Goal: Entertainment & Leisure: Consume media (video, audio)

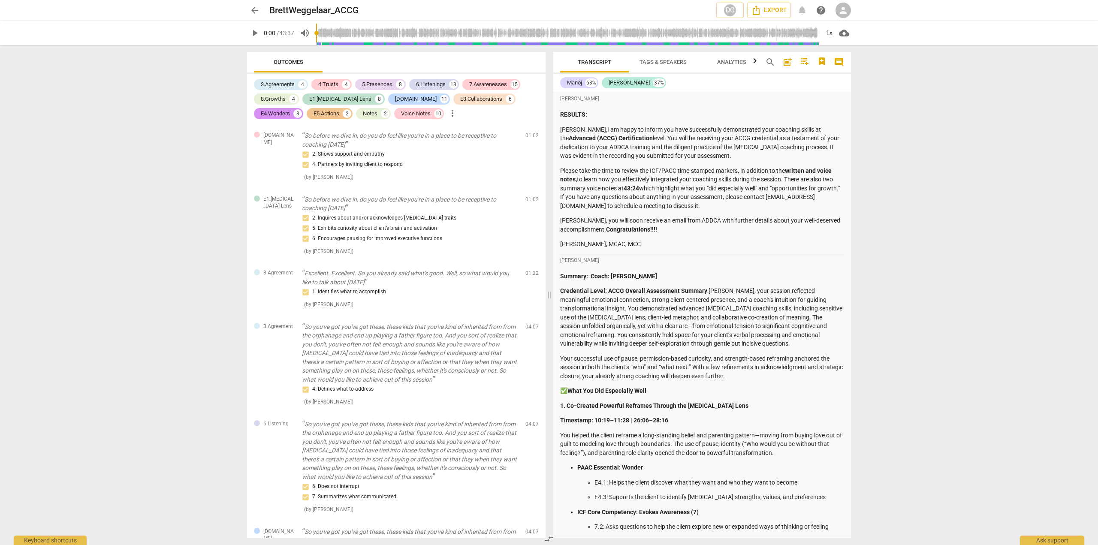
click at [255, 31] on span "play_arrow" at bounding box center [255, 33] width 10 height 10
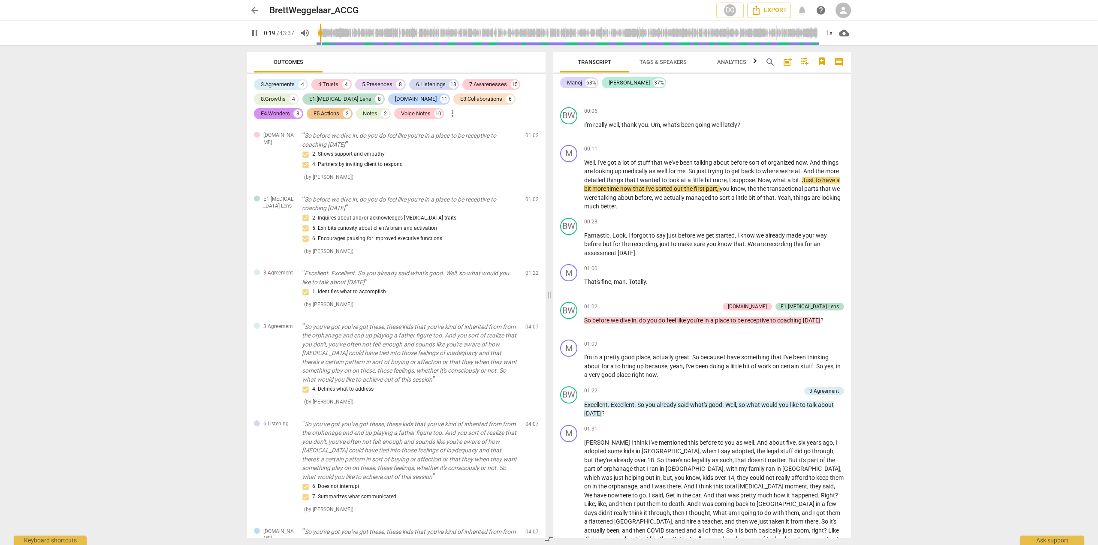
scroll to position [572, 0]
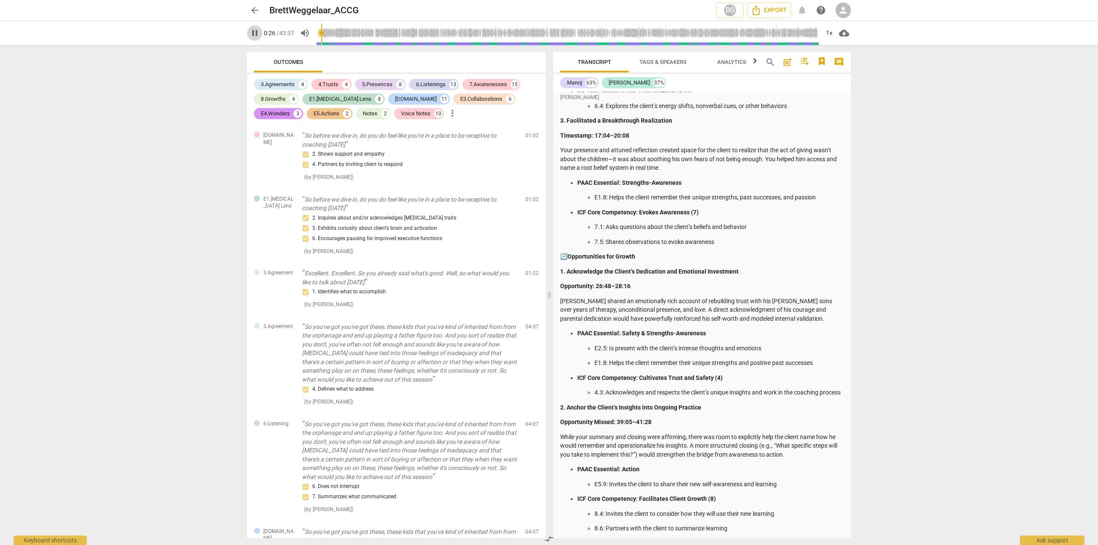
click at [257, 32] on span "pause" at bounding box center [255, 33] width 10 height 10
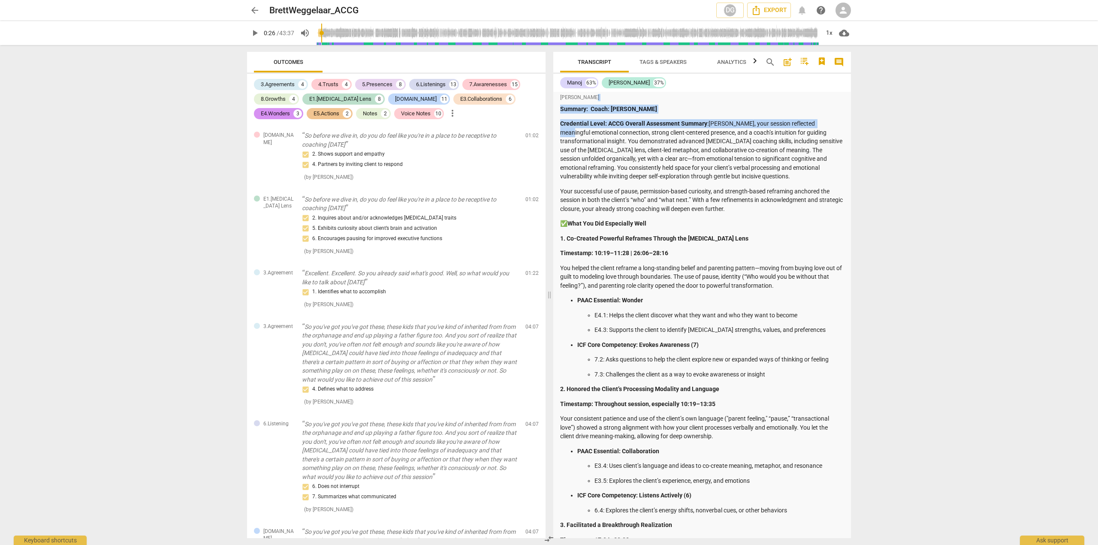
scroll to position [136, 0]
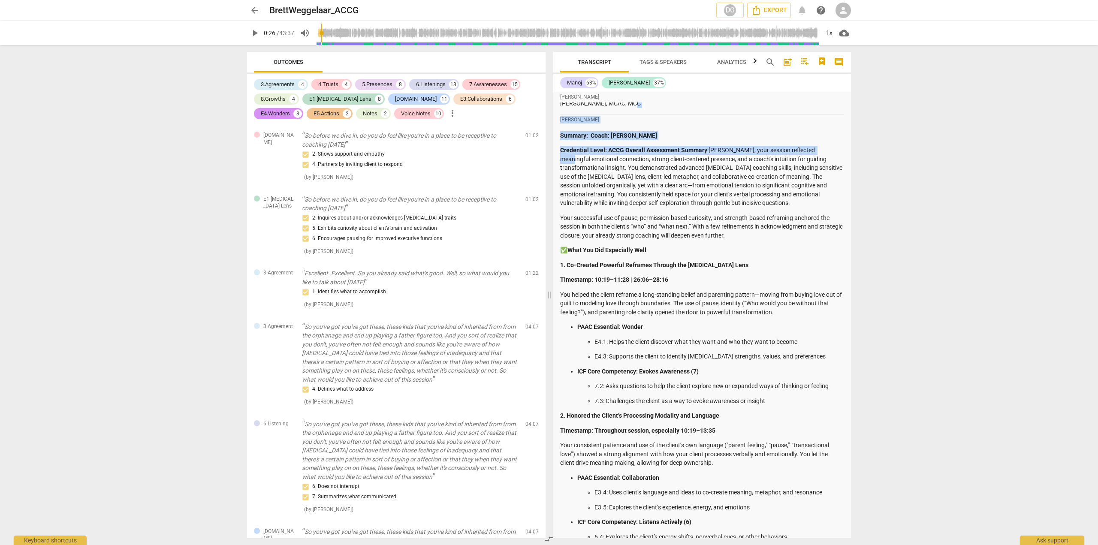
drag, startPoint x: 847, startPoint y: 110, endPoint x: 844, endPoint y: 94, distance: 16.7
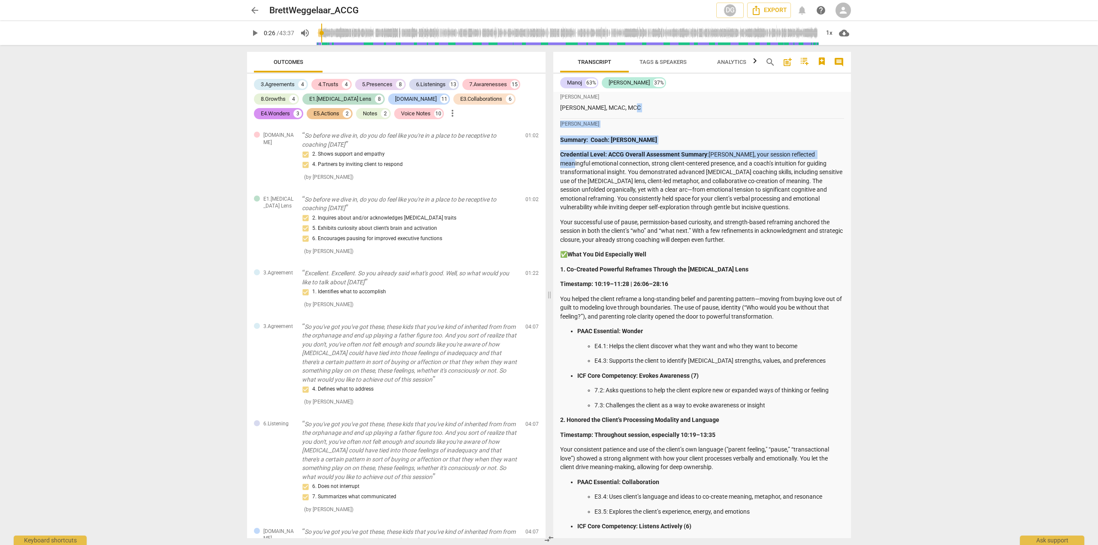
scroll to position [0, 0]
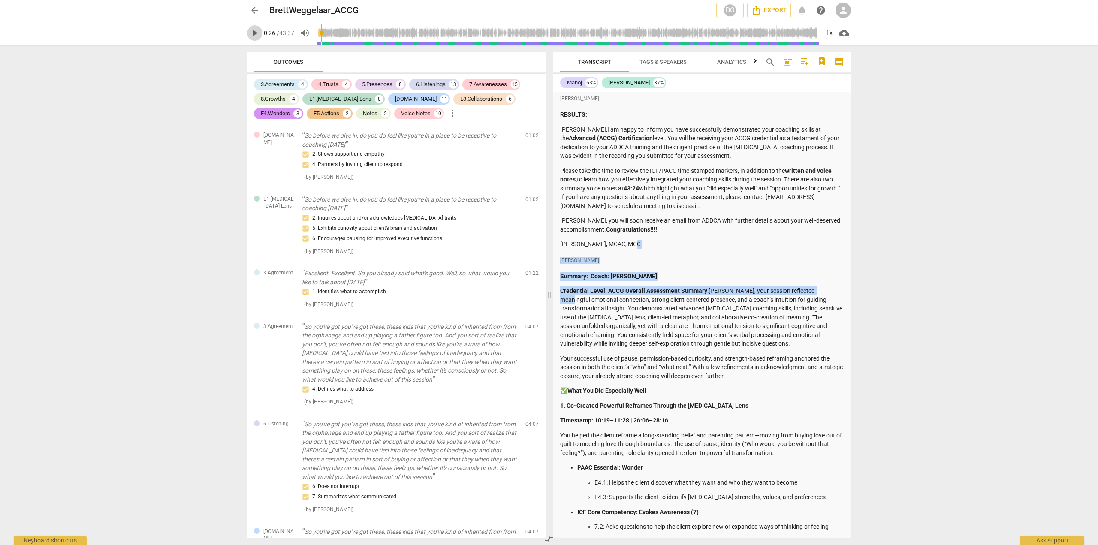
click at [255, 33] on span "play_arrow" at bounding box center [255, 33] width 10 height 10
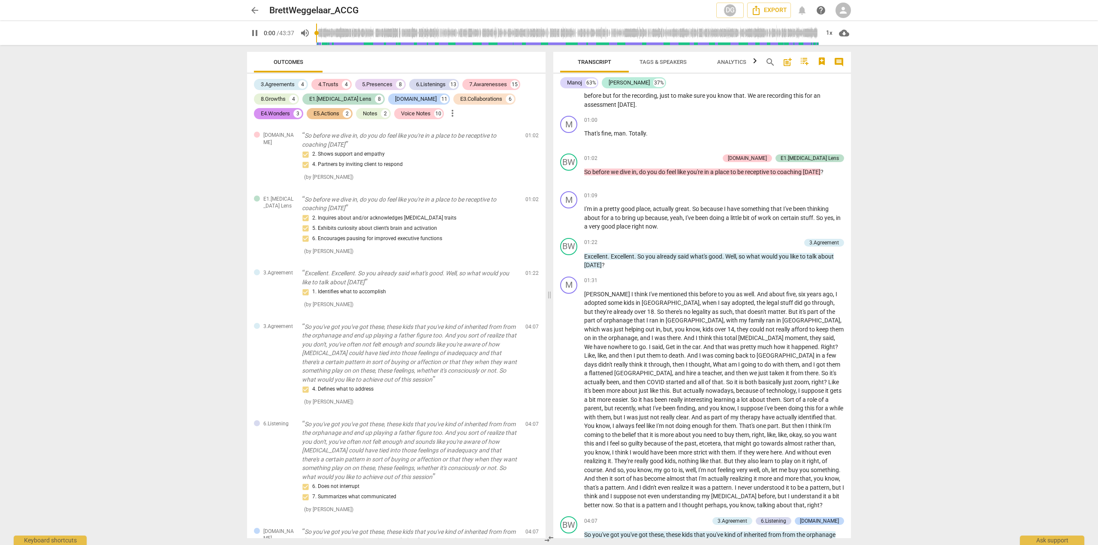
drag, startPoint x: 323, startPoint y: 32, endPoint x: 317, endPoint y: 34, distance: 6.8
click at [317, 34] on input "range" at bounding box center [567, 32] width 503 height 27
click at [833, 33] on div "1x" at bounding box center [829, 33] width 16 height 14
click at [835, 82] on li "1.5x" at bounding box center [835, 83] width 29 height 16
click at [830, 39] on div "1.5x" at bounding box center [829, 33] width 16 height 14
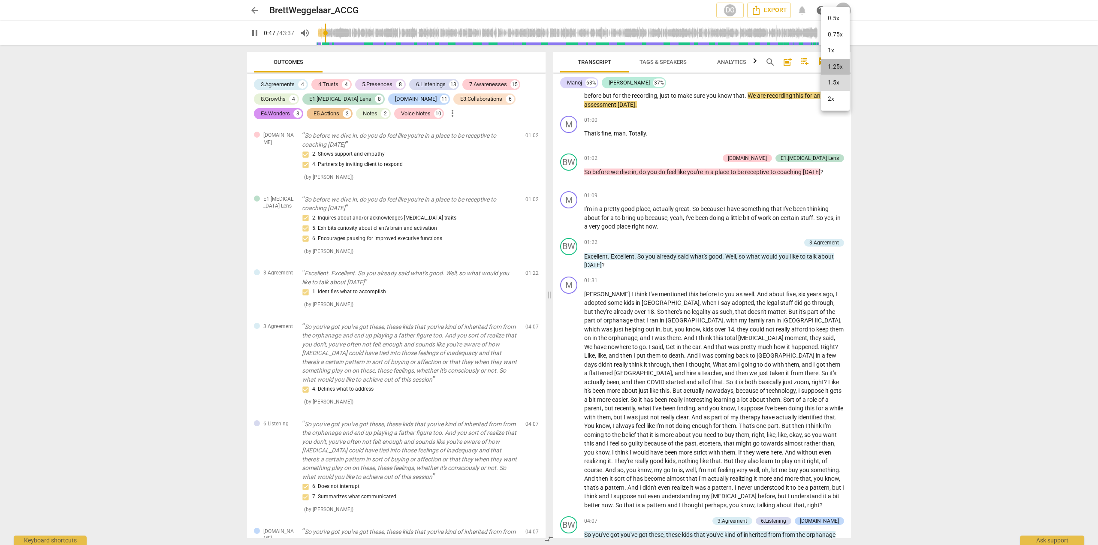
click at [830, 66] on li "1.25x" at bounding box center [835, 67] width 29 height 16
drag, startPoint x: 1070, startPoint y: 446, endPoint x: 1029, endPoint y: 190, distance: 258.5
drag, startPoint x: 1029, startPoint y: 190, endPoint x: 1076, endPoint y: 495, distance: 308.1
drag, startPoint x: 1076, startPoint y: 495, endPoint x: 1066, endPoint y: 516, distance: 23.6
click at [1066, 516] on div "arrow_back BrettWeggelaar_ACCG DG Export notifications help person pause 2:15 /…" at bounding box center [549, 272] width 1098 height 545
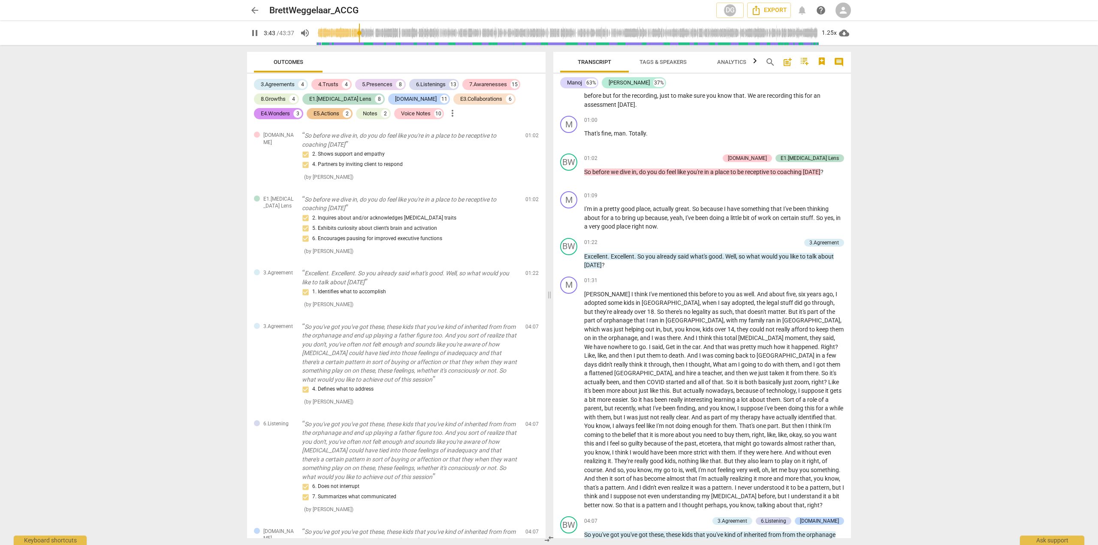
click at [1096, 517] on div "arrow_back BrettWeggelaar_ACCG DG Export notifications help person pause 3:43 /…" at bounding box center [549, 272] width 1098 height 545
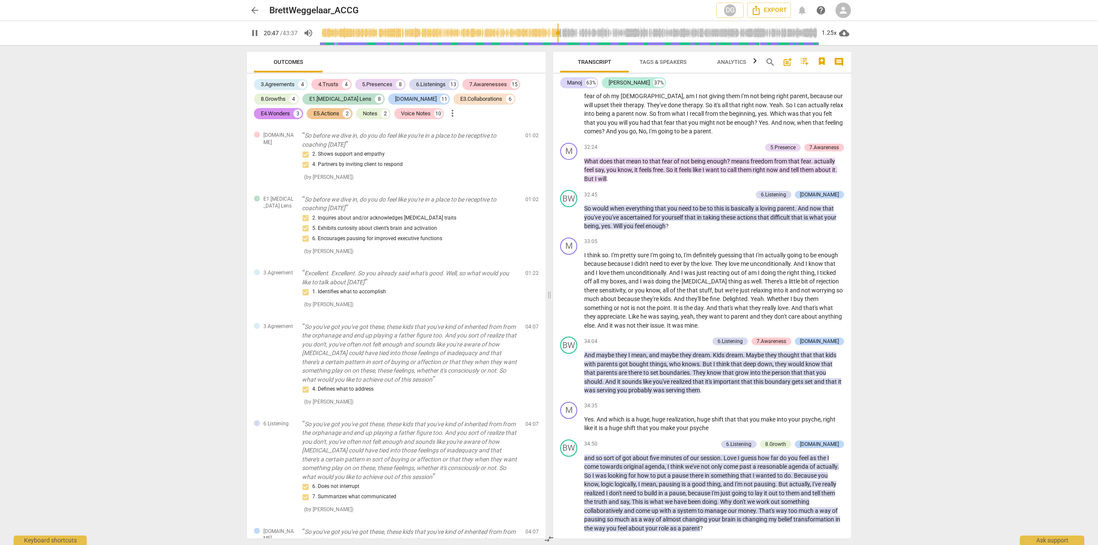
scroll to position [4629, 0]
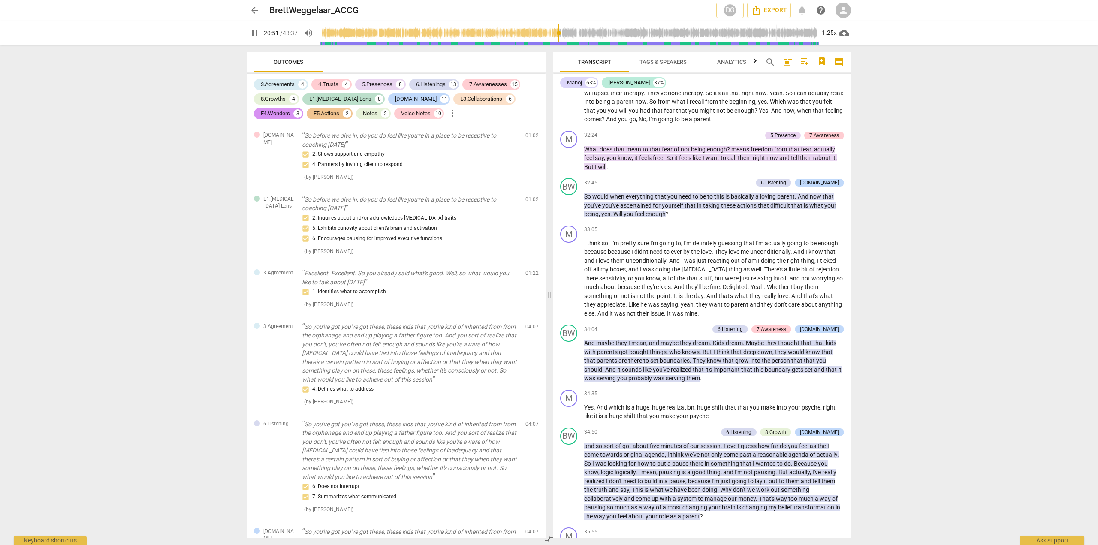
click at [255, 34] on span "pause" at bounding box center [255, 33] width 10 height 10
type input "1252"
click at [255, 10] on span "arrow_back" at bounding box center [255, 10] width 10 height 10
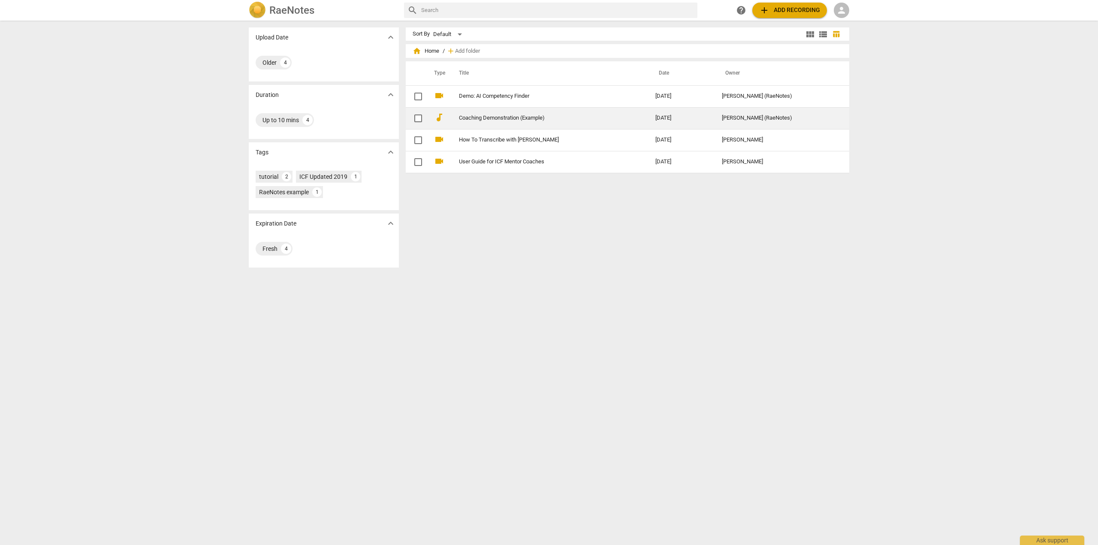
click at [470, 118] on link "Coaching Demonstration (Example)" at bounding box center [542, 118] width 166 height 6
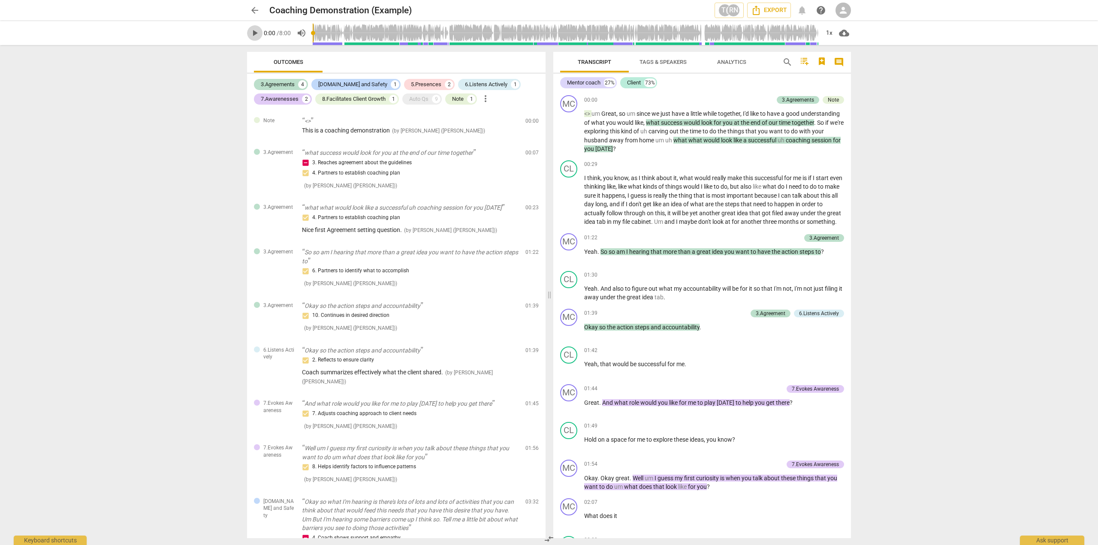
click at [254, 33] on span "play_arrow" at bounding box center [255, 33] width 10 height 10
type input "32"
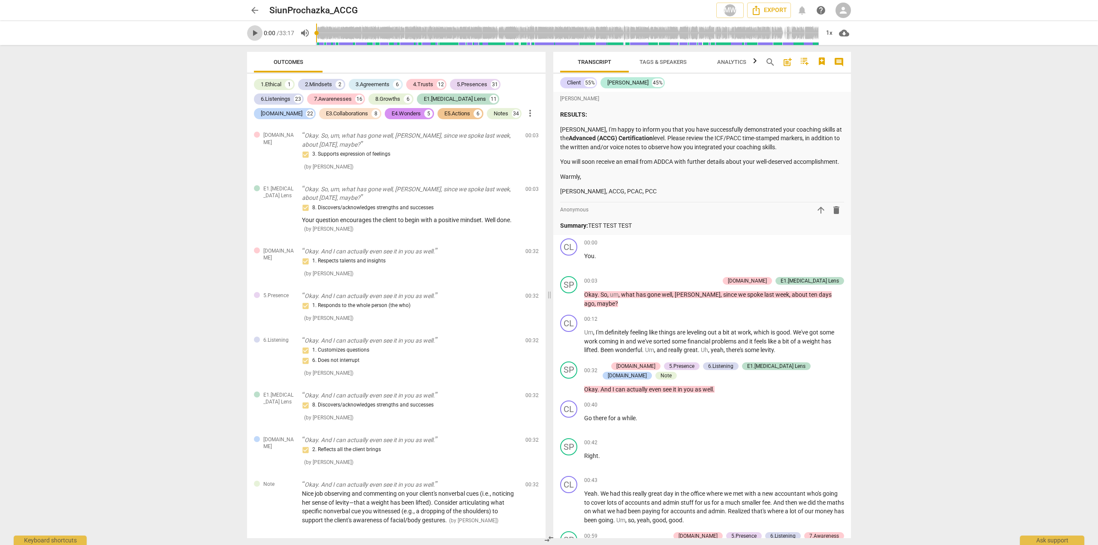
click at [256, 33] on span "play_arrow" at bounding box center [255, 33] width 10 height 10
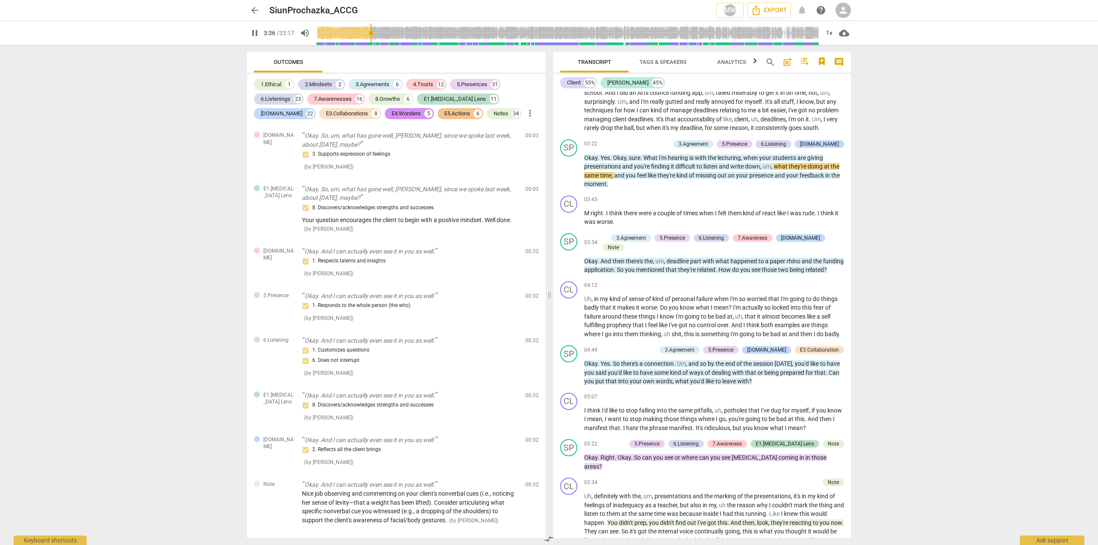
scroll to position [727, 0]
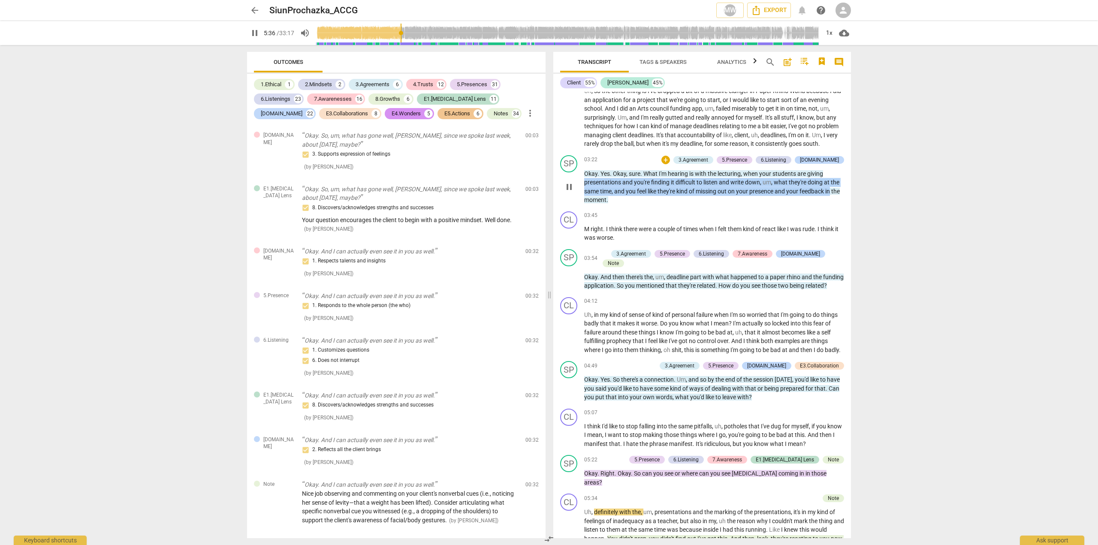
drag, startPoint x: 847, startPoint y: 180, endPoint x: 847, endPoint y: 194, distance: 14.6
click at [847, 194] on div "SP play_arrow pause 03:22 + 3.Agreement 5.Presence 6.Listening E2.Safety keyboa…" at bounding box center [702, 180] width 298 height 56
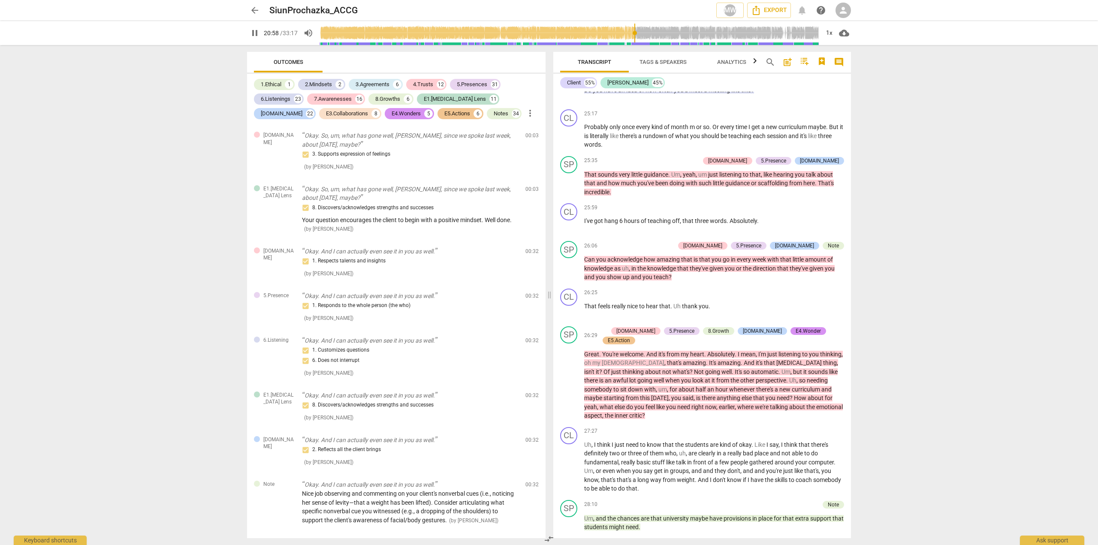
scroll to position [3935, 0]
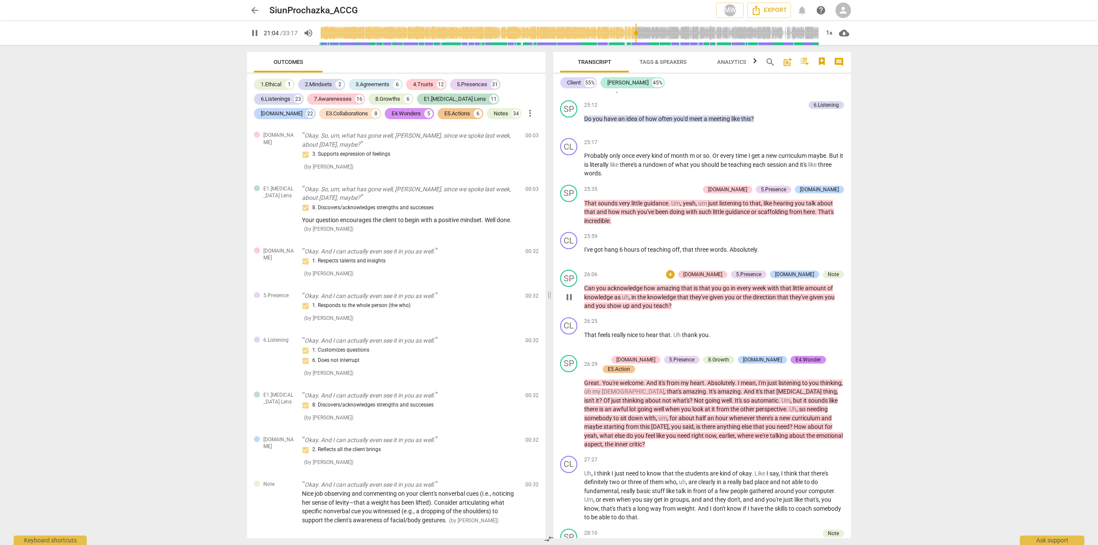
click at [632, 309] on span "and" at bounding box center [637, 305] width 12 height 7
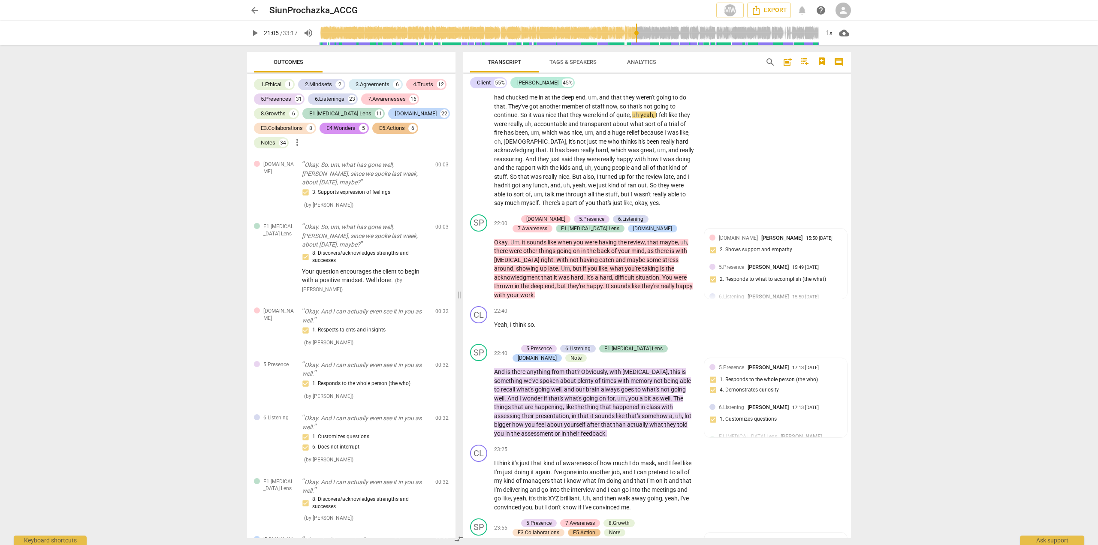
scroll to position [4499, 0]
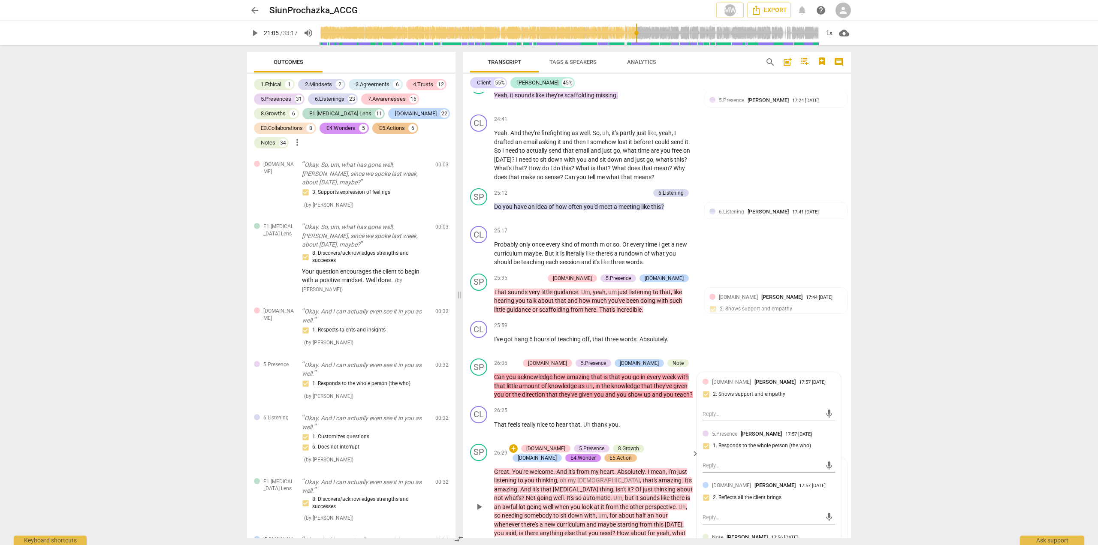
click at [598, 512] on span "um" at bounding box center [602, 515] width 9 height 7
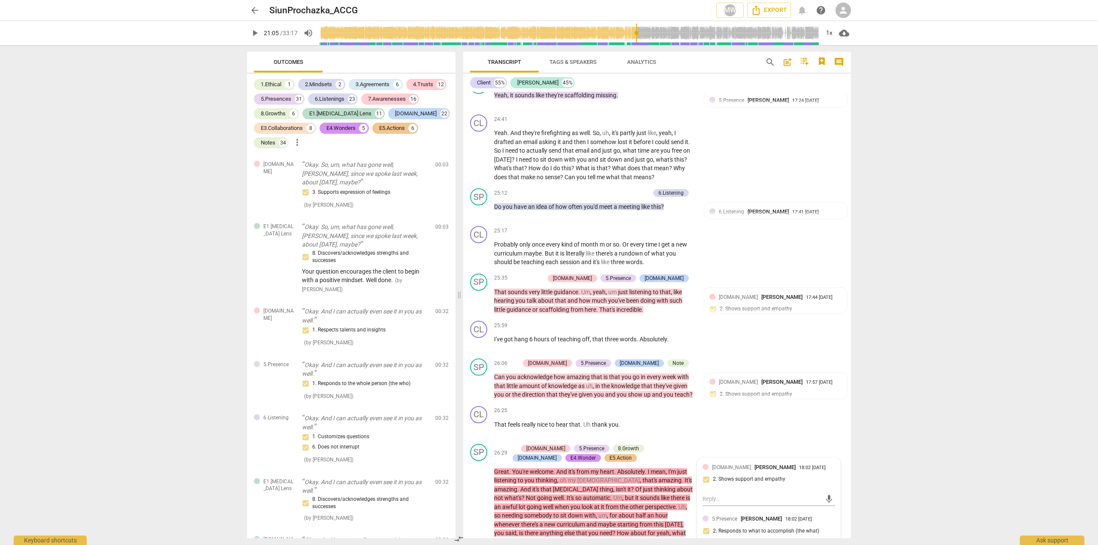
click at [712, 42] on input "range" at bounding box center [570, 32] width 500 height 27
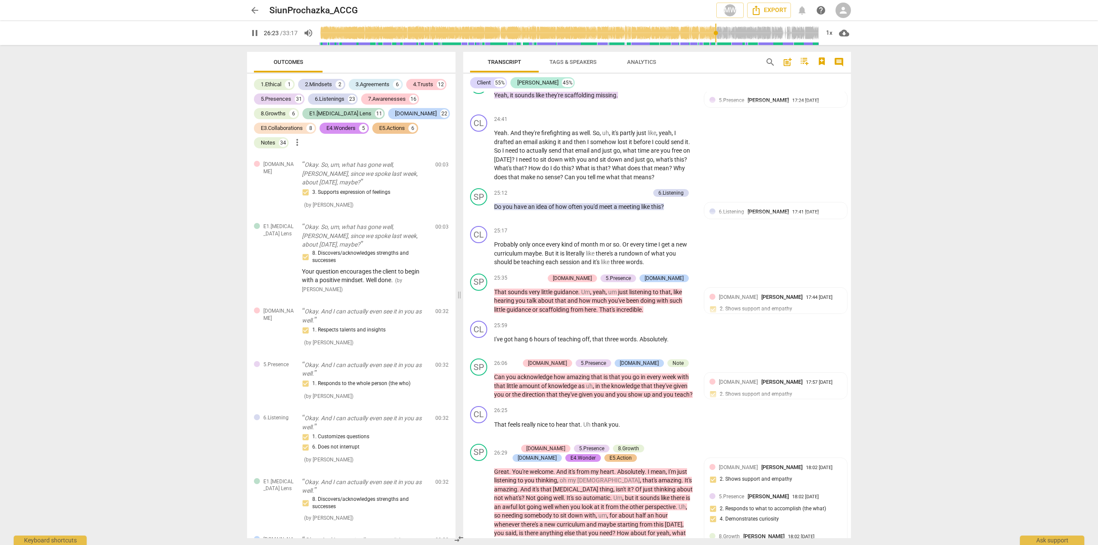
click at [256, 31] on span "pause" at bounding box center [255, 33] width 10 height 10
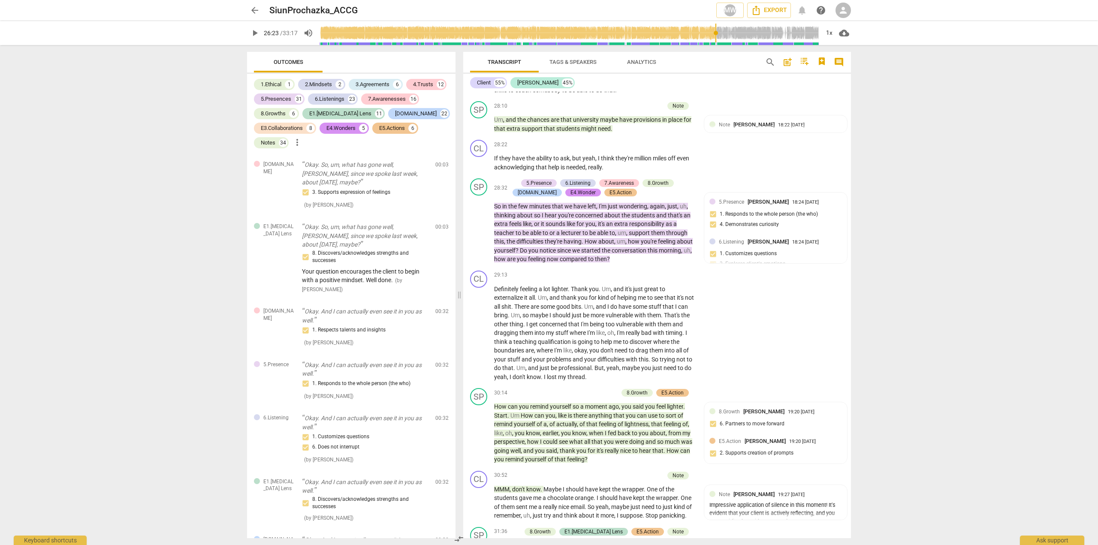
scroll to position [5115, 0]
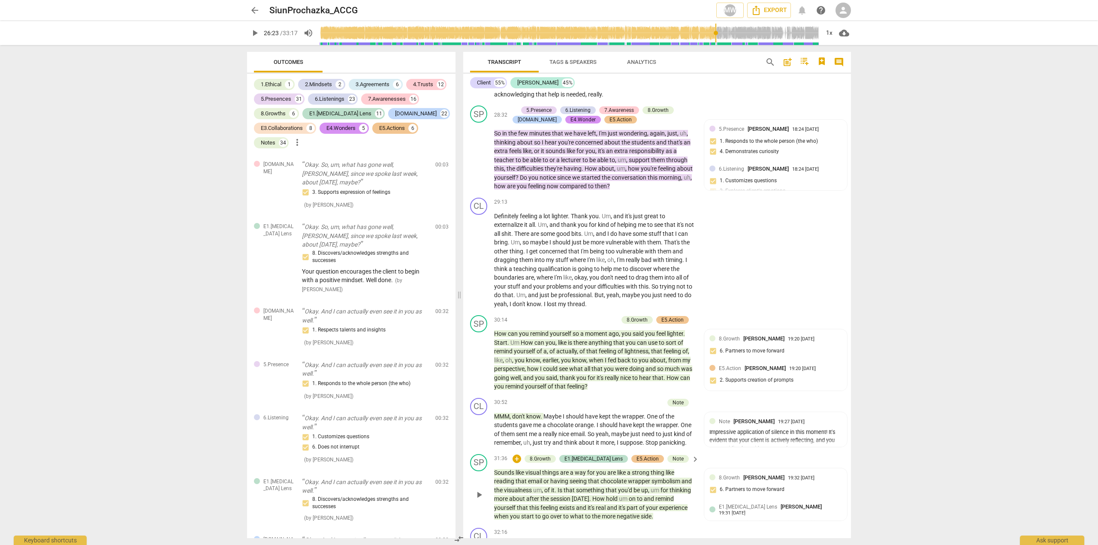
click at [537, 495] on span "after" at bounding box center [533, 498] width 14 height 7
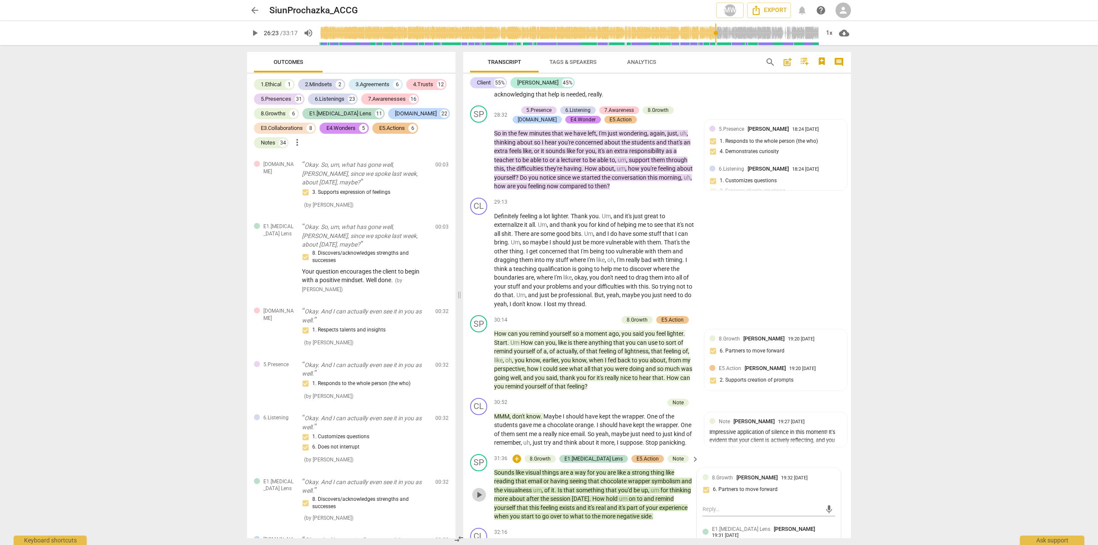
click at [476, 490] on span "play_arrow" at bounding box center [479, 495] width 10 height 10
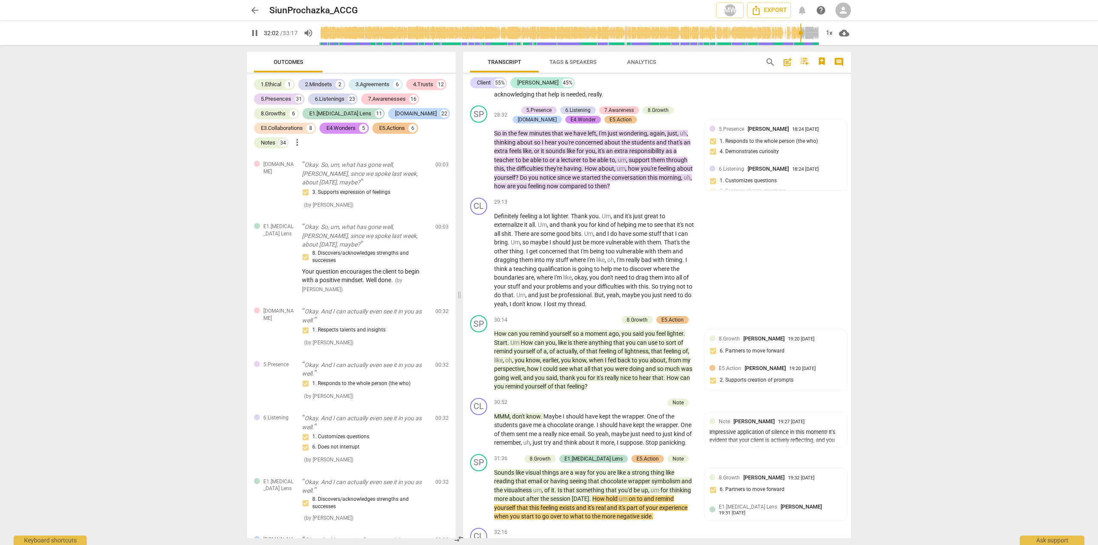
scroll to position [5239, 0]
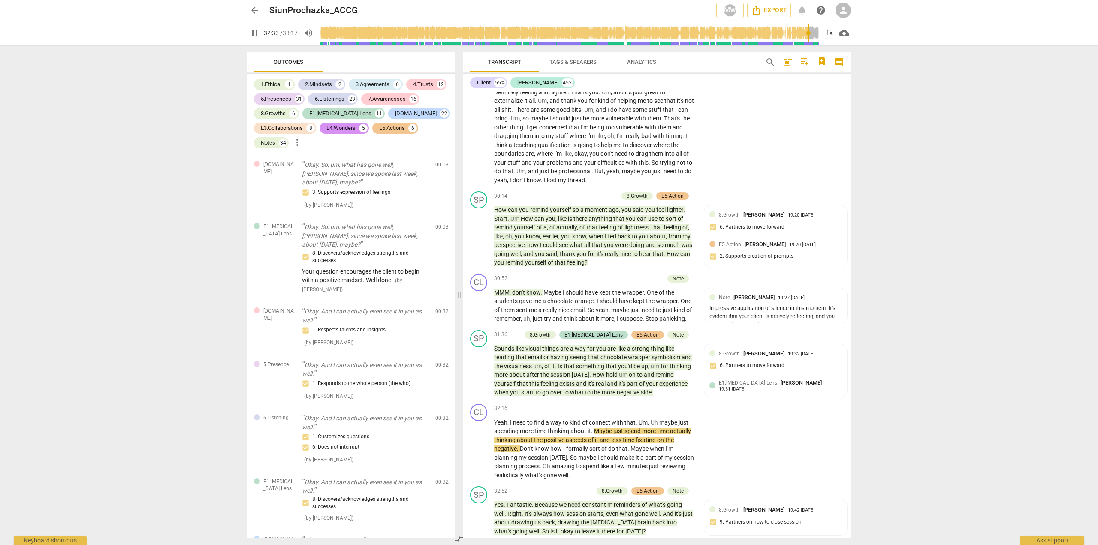
click at [850, 89] on div "Client 55% Siun Prochazka 45% Mira Weinfeld RESULTS: Siun, I'm happy to inform …" at bounding box center [657, 306] width 388 height 464
click at [851, 133] on div "Transcript Tags & Speakers Analytics search post_add comment Client 55% Siun Pr…" at bounding box center [659, 295] width 398 height 500
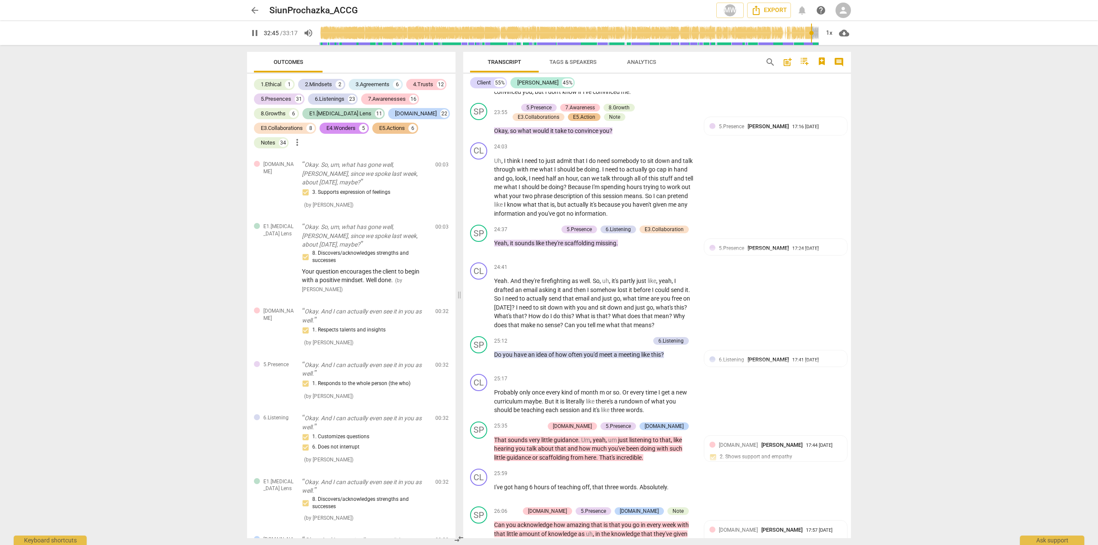
scroll to position [2563, 0]
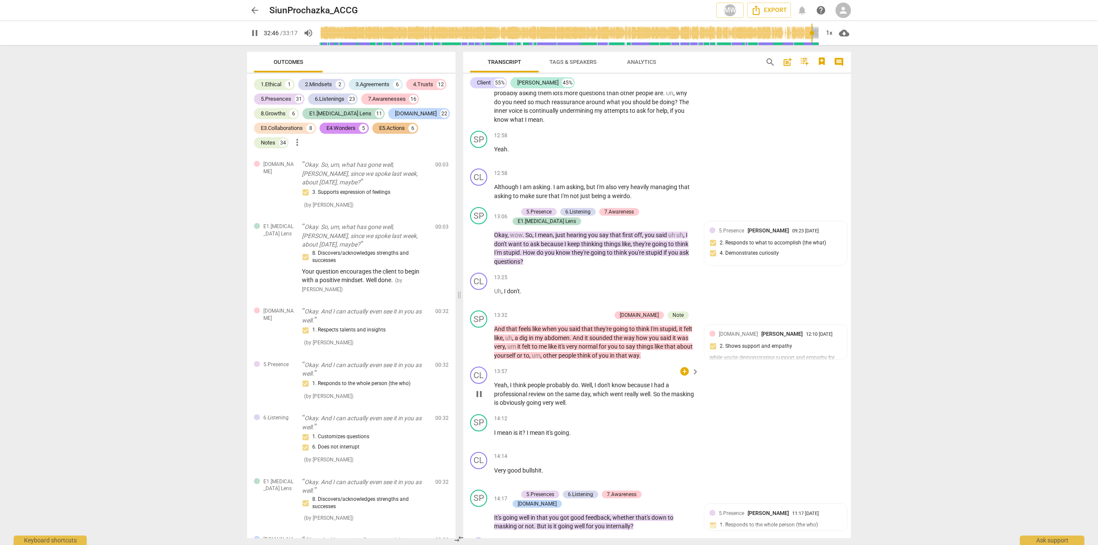
click at [847, 363] on div "CL play_arrow pause 13:57 + keyboard_arrow_right Yeah , I think people probably…" at bounding box center [657, 387] width 388 height 48
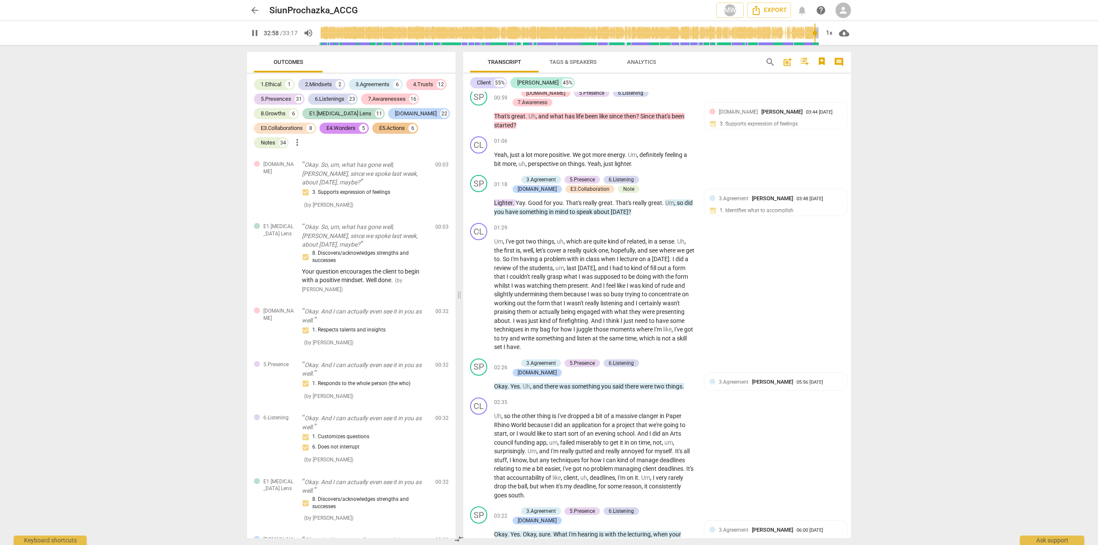
scroll to position [469, 0]
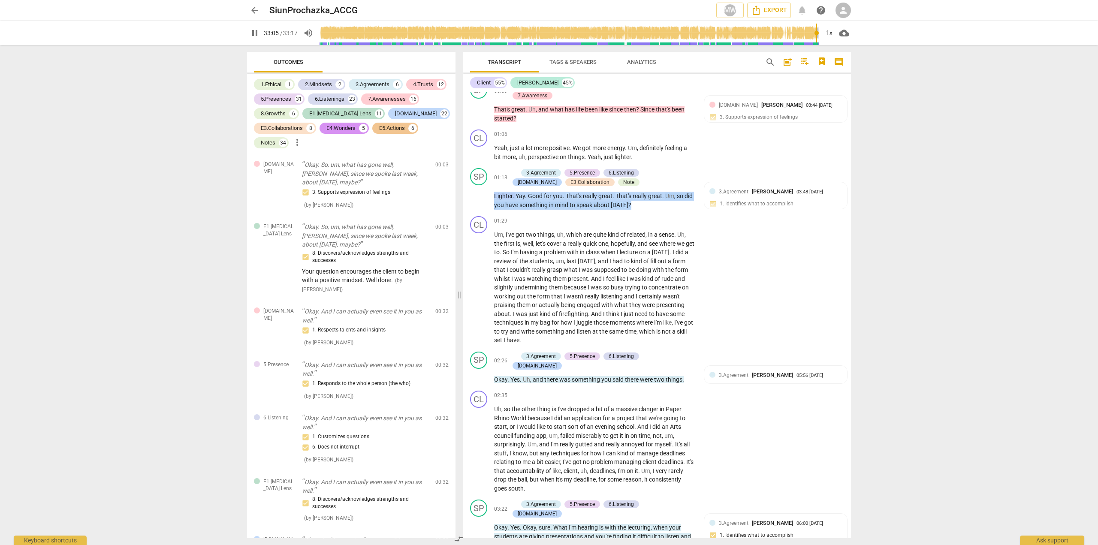
drag, startPoint x: 847, startPoint y: 150, endPoint x: 853, endPoint y: 198, distance: 48.8
click at [853, 198] on div "Transcript Tags & Speakers Analytics search post_add comment Client 55% Siun Pr…" at bounding box center [659, 295] width 398 height 500
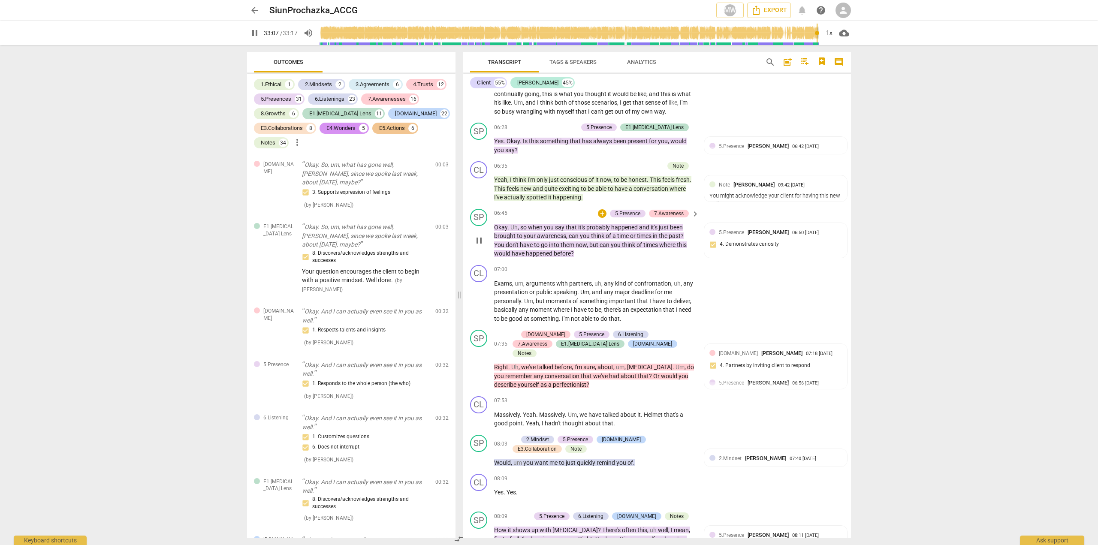
scroll to position [1369, 0]
click at [520, 185] on span "feels" at bounding box center [514, 188] width 14 height 7
click at [516, 136] on p "Yes . Okay . Is this something that has always been present for you , would you…" at bounding box center [594, 145] width 201 height 18
type input "1997"
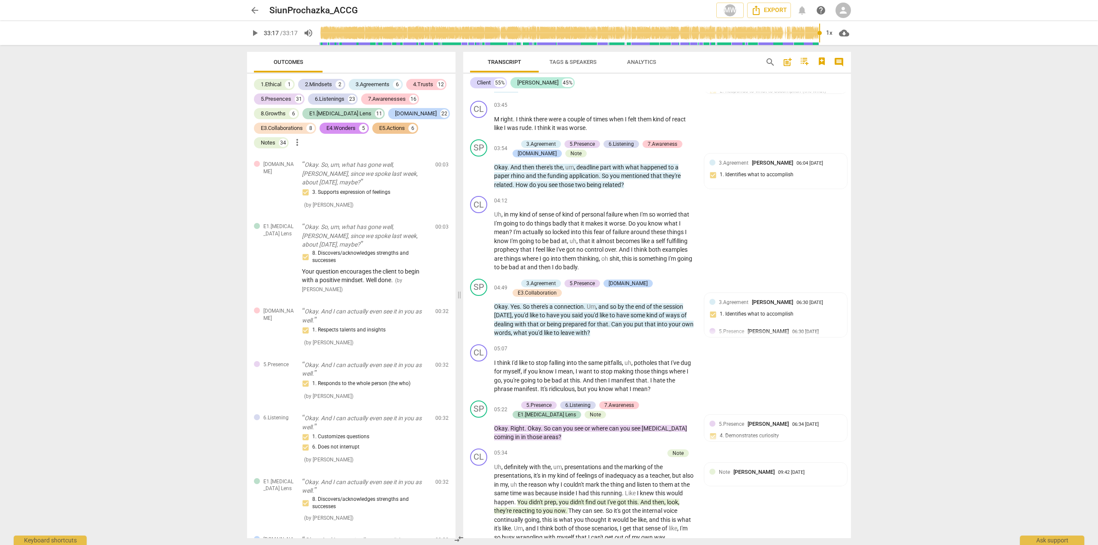
scroll to position [939, 0]
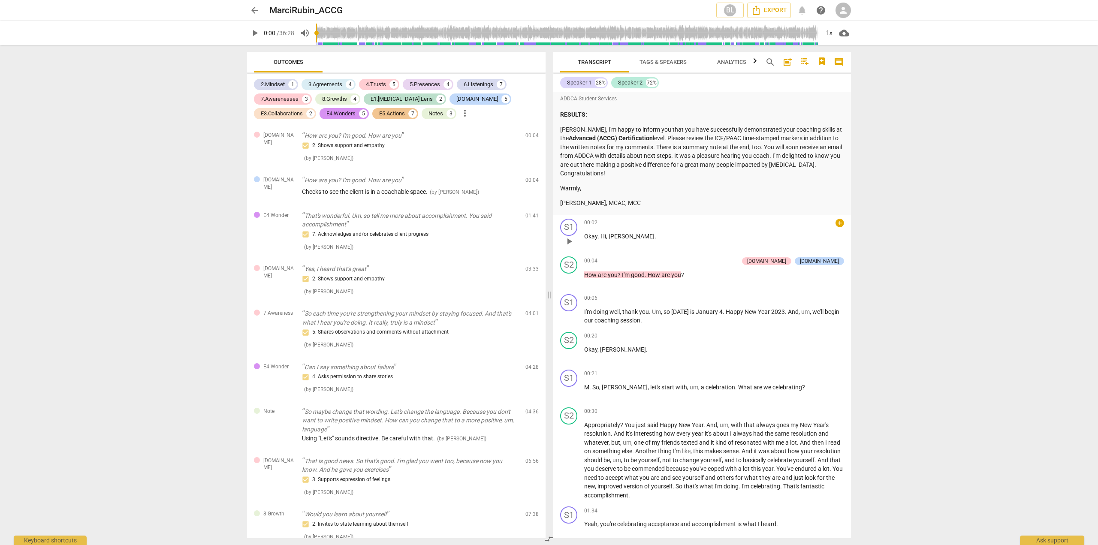
click at [618, 237] on span "Monique" at bounding box center [632, 236] width 46 height 7
click at [570, 241] on span "play_arrow" at bounding box center [569, 241] width 10 height 10
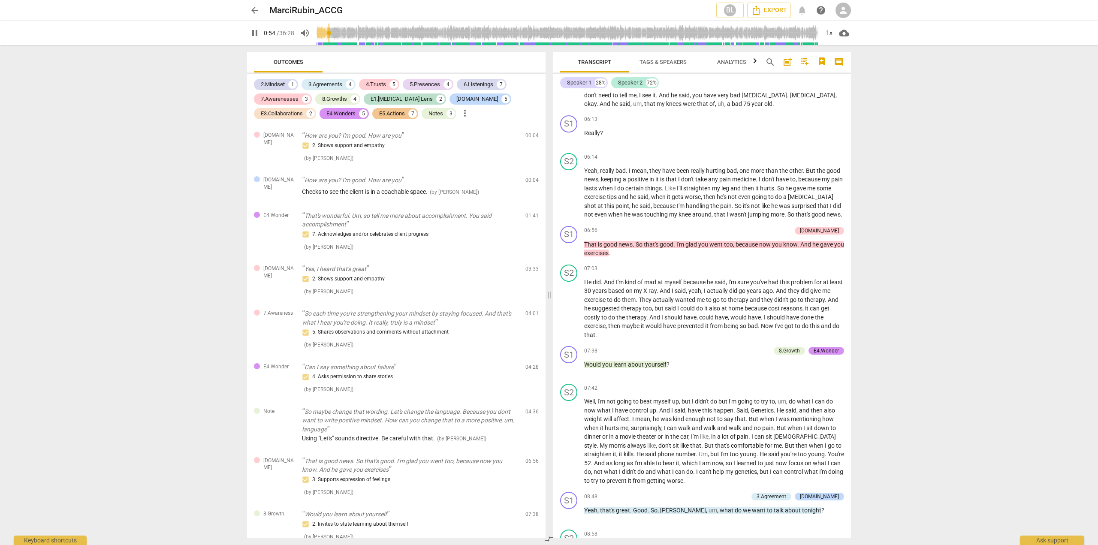
scroll to position [1183, 0]
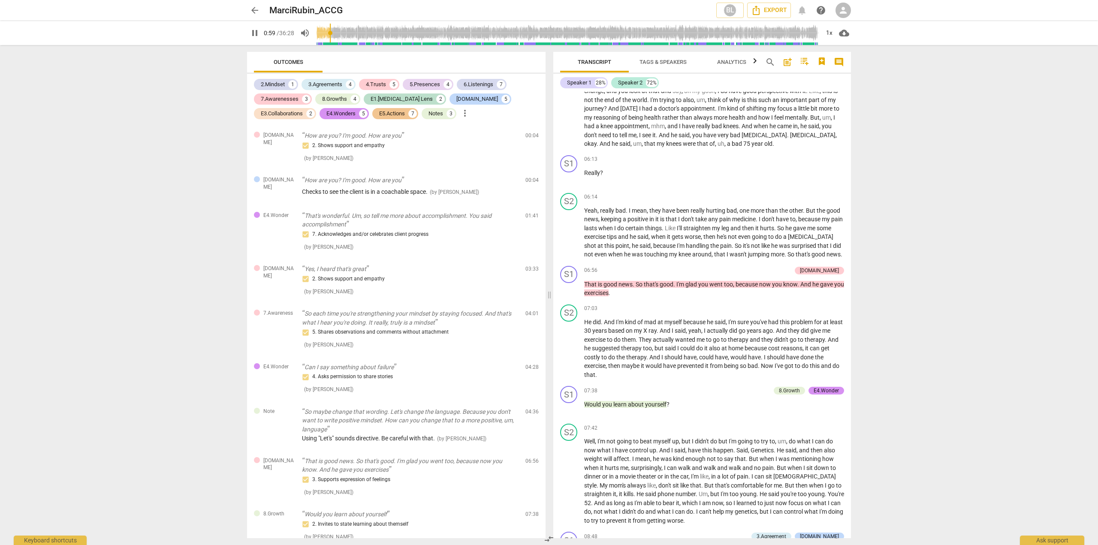
drag, startPoint x: 844, startPoint y: 181, endPoint x: 867, endPoint y: 151, distance: 37.3
click at [867, 151] on div "arrow_back MarciRubin_ACCG BL Export notifications help person pause 0:59 / 36:…" at bounding box center [549, 272] width 1098 height 545
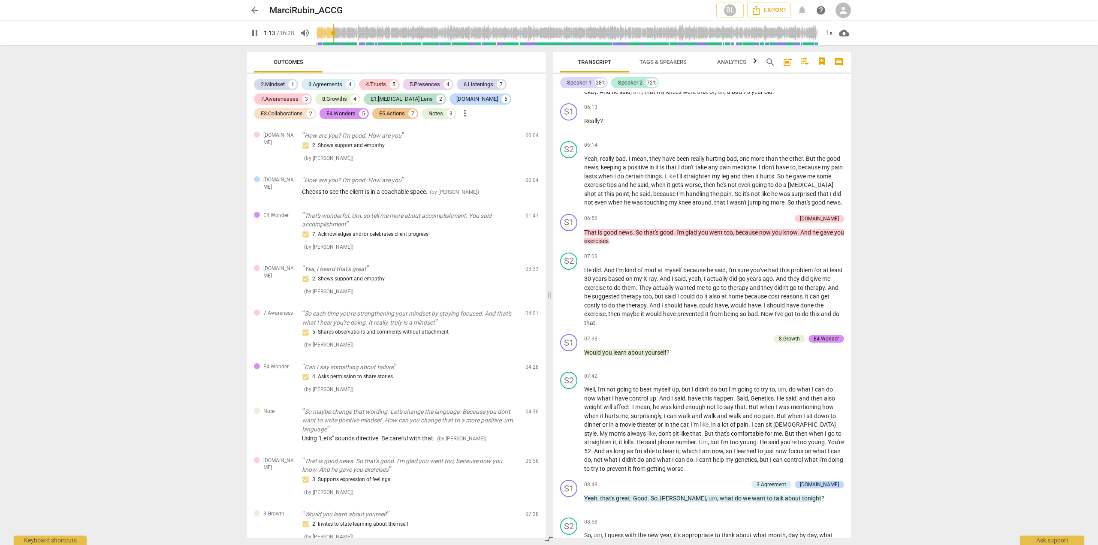
scroll to position [1235, 0]
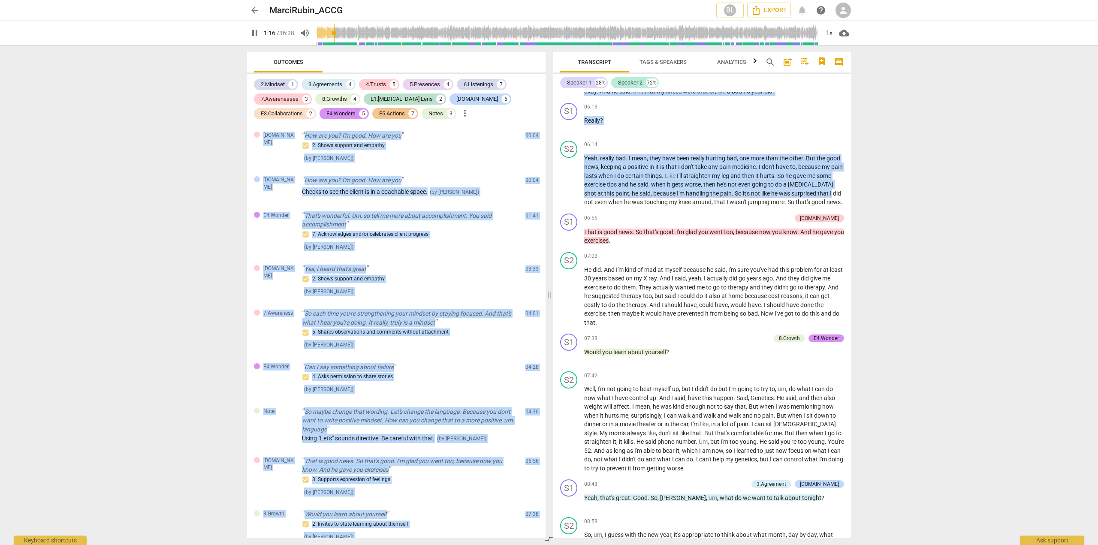
drag, startPoint x: 851, startPoint y: 198, endPoint x: 865, endPoint y: 237, distance: 41.8
click at [865, 237] on div "arrow_back MarciRubin_ACCG BL Export notifications help person pause 1:16 / 36:…" at bounding box center [549, 272] width 1098 height 545
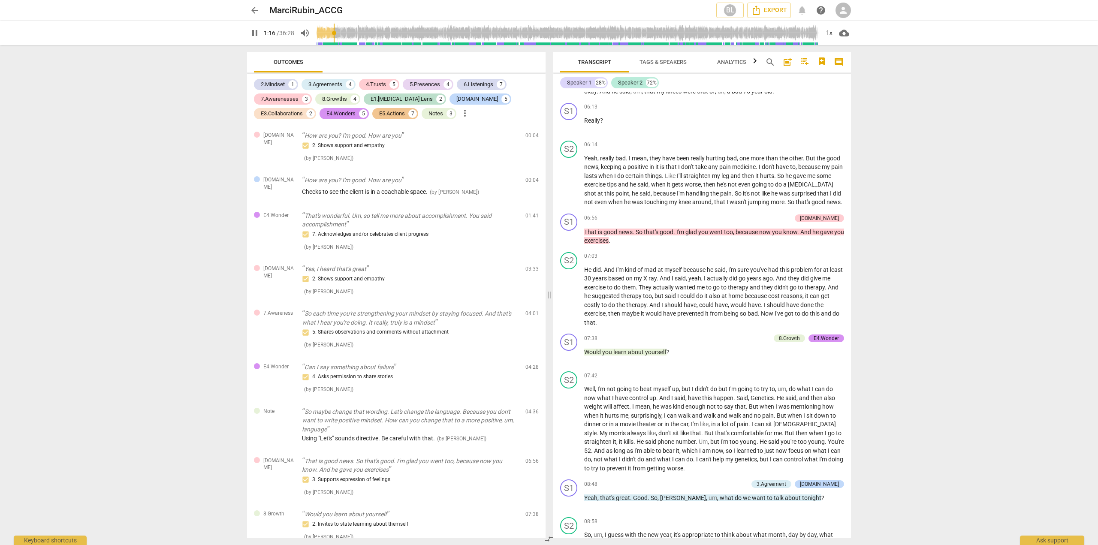
click at [880, 202] on div "arrow_back MarciRubin_ACCG BL Export notifications help person pause 1:16 / 36:…" at bounding box center [549, 272] width 1098 height 545
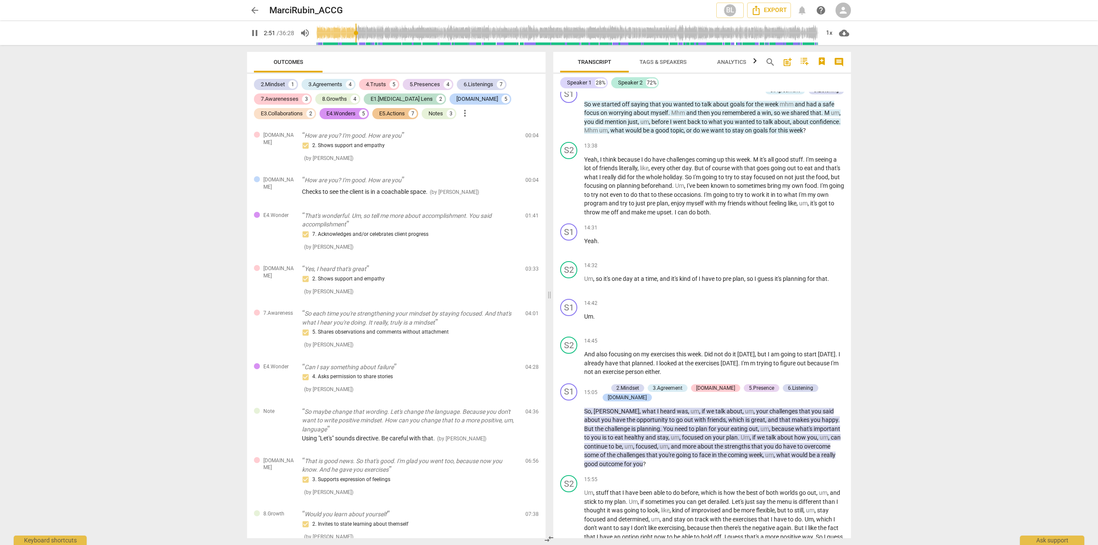
scroll to position [2385, 0]
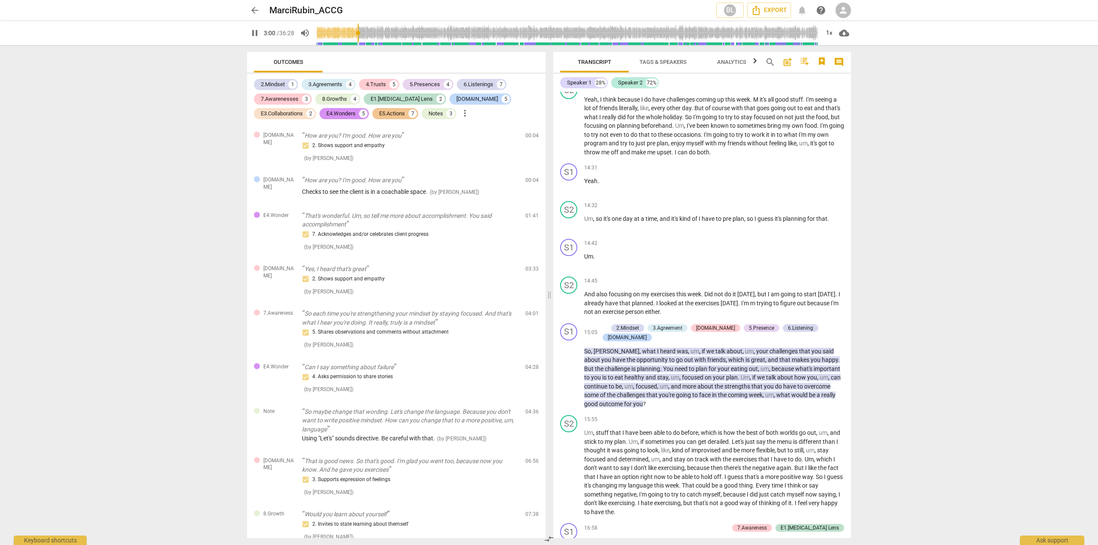
click at [851, 106] on div "Transcript Tags & Speakers Analytics search post_add comment Speaker 1 28% Spea…" at bounding box center [704, 295] width 308 height 500
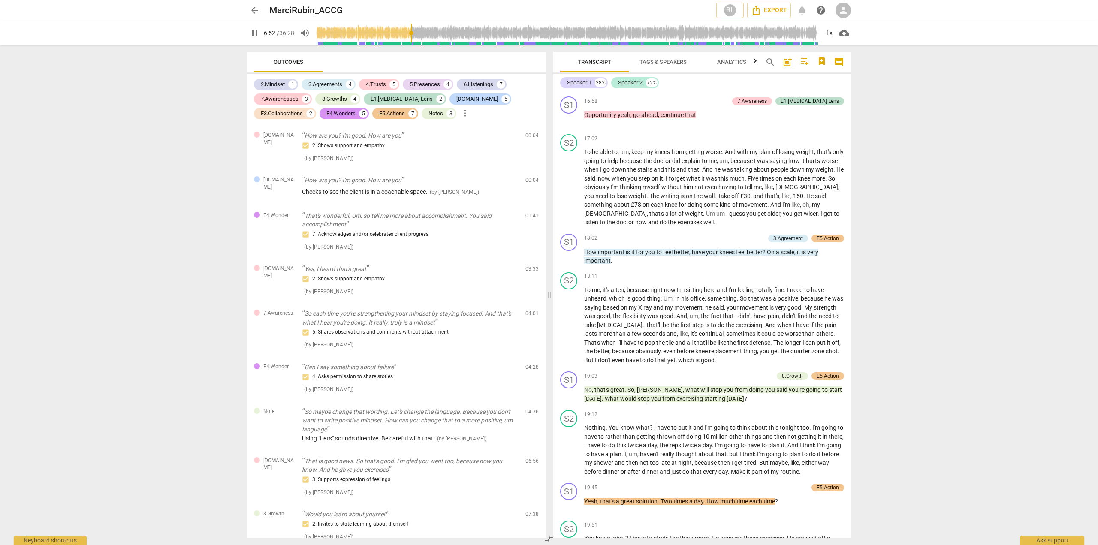
scroll to position [2824, 0]
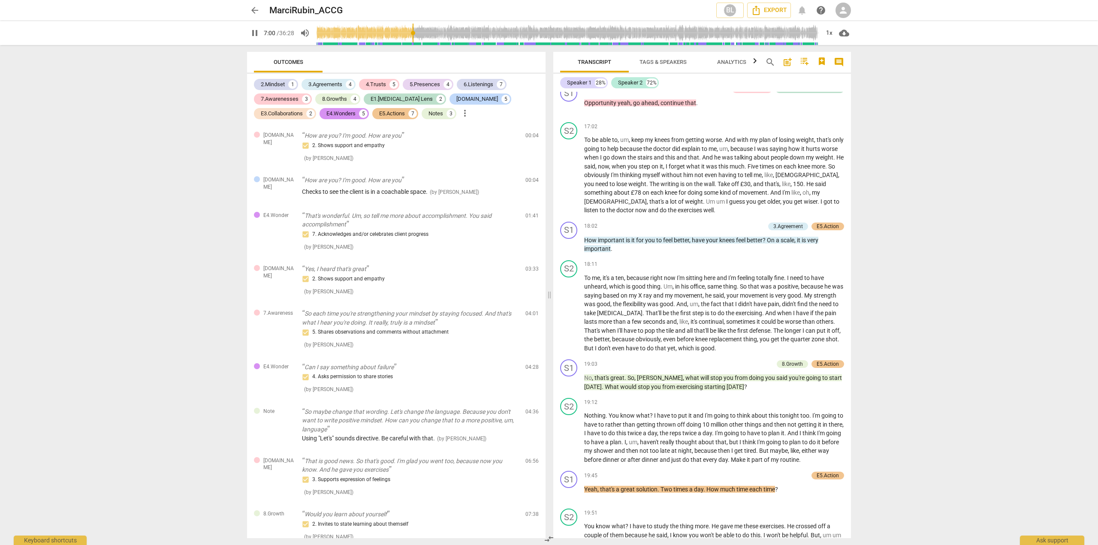
type input "421"
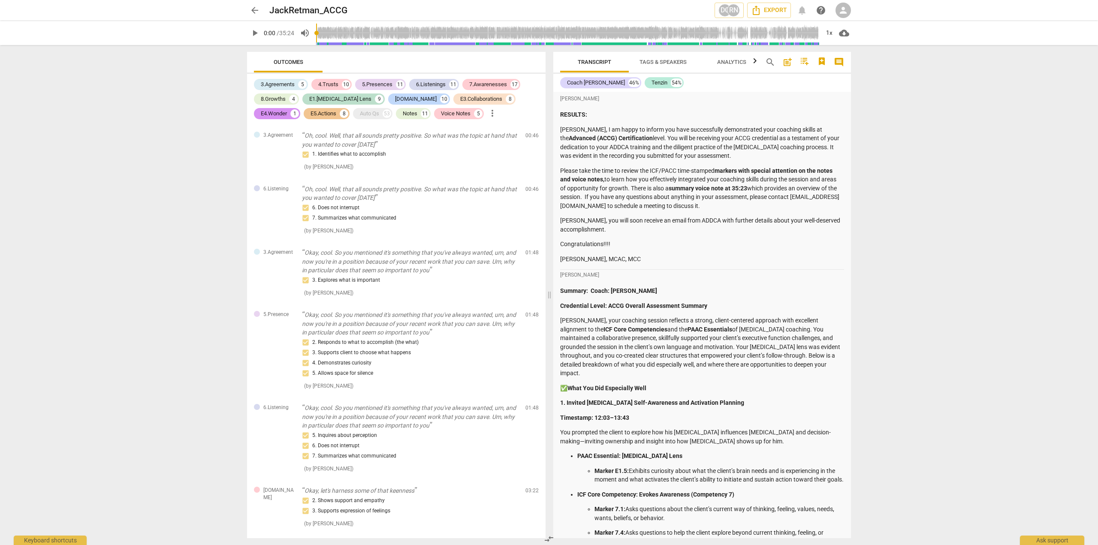
click at [255, 34] on span "play_arrow" at bounding box center [255, 33] width 10 height 10
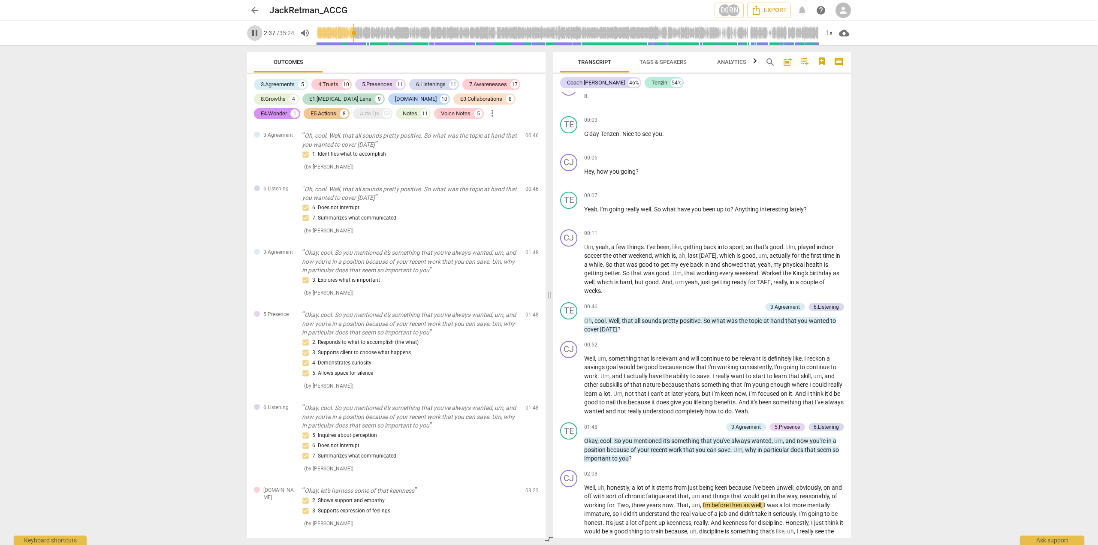
click at [256, 33] on span "pause" at bounding box center [255, 33] width 10 height 10
type input "158"
